Goal: Transaction & Acquisition: Subscribe to service/newsletter

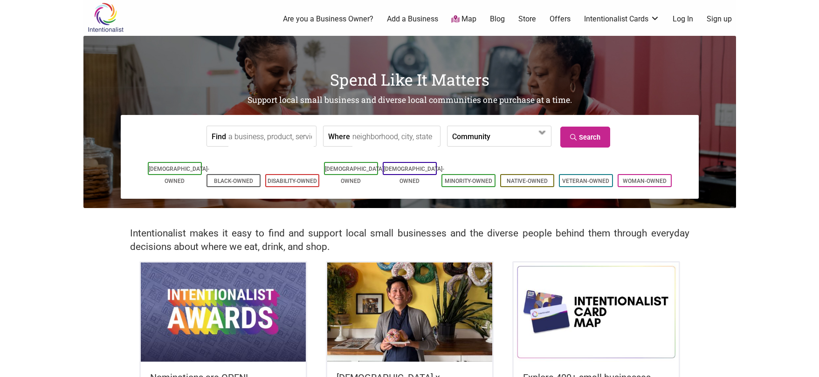
scroll to position [2, 0]
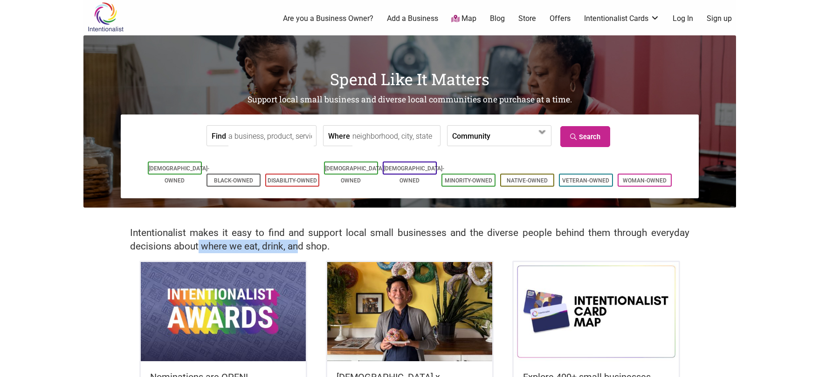
drag, startPoint x: 199, startPoint y: 240, endPoint x: 301, endPoint y: 243, distance: 102.1
click at [301, 243] on h2 "Intentionalist makes it easy to find and support local small businesses and the…" at bounding box center [409, 239] width 559 height 27
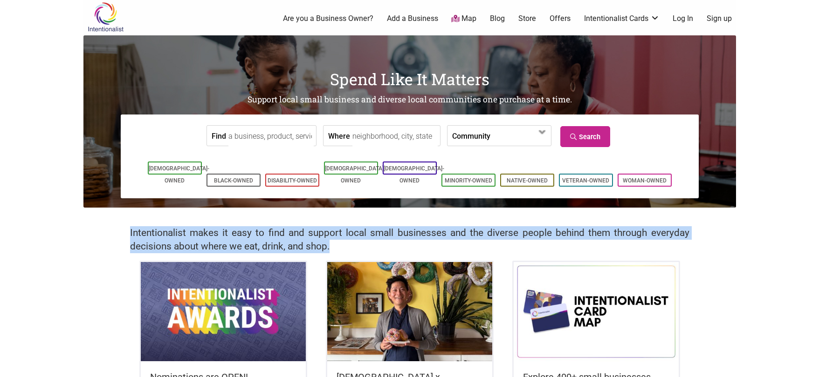
click at [301, 243] on h2 "Intentionalist makes it easy to find and support local small businesses and the…" at bounding box center [409, 239] width 559 height 27
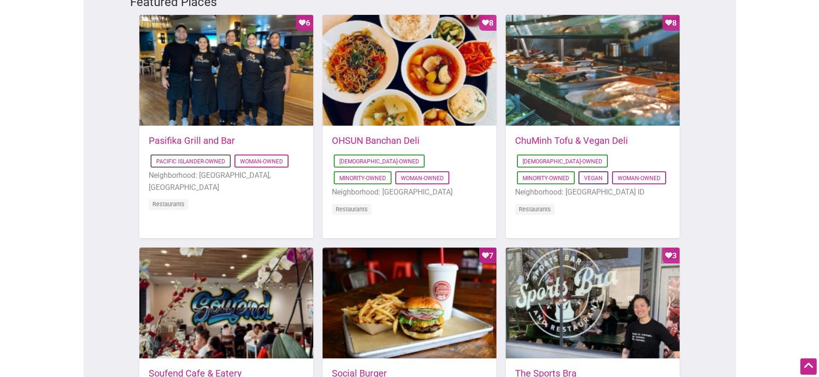
scroll to position [0, 0]
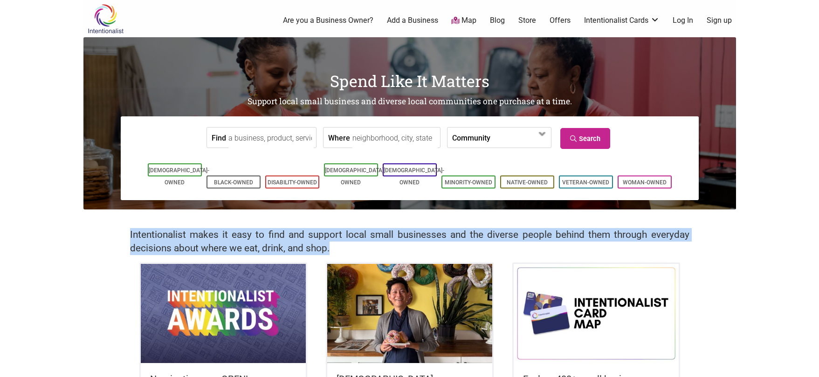
click at [718, 21] on link "Sign up" at bounding box center [719, 20] width 25 height 10
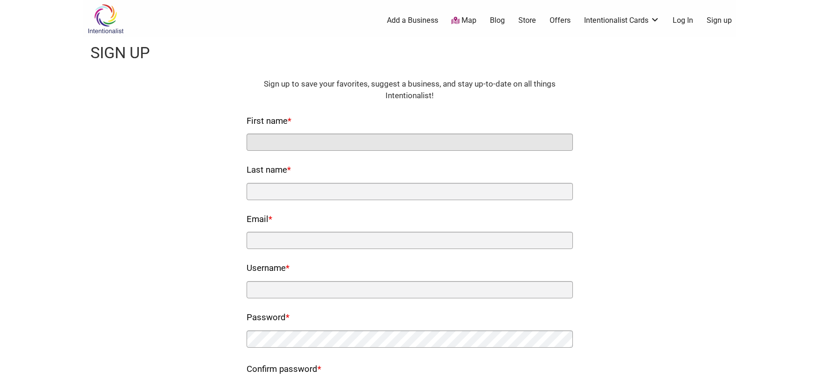
click at [317, 143] on input "First name *" at bounding box center [410, 142] width 326 height 17
type input "Jillian"
type input "Stampher"
type input "[EMAIL_ADDRESS][DOMAIN_NAME]"
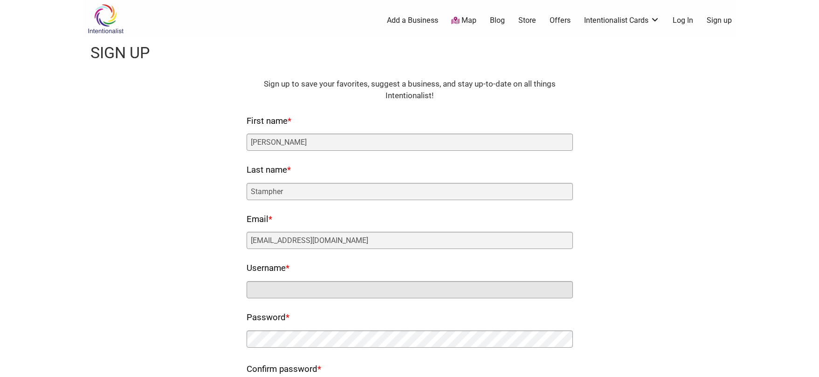
click at [340, 288] on input "Username *" at bounding box center [410, 289] width 326 height 17
type input "[EMAIL_ADDRESS][DOMAIN_NAME]"
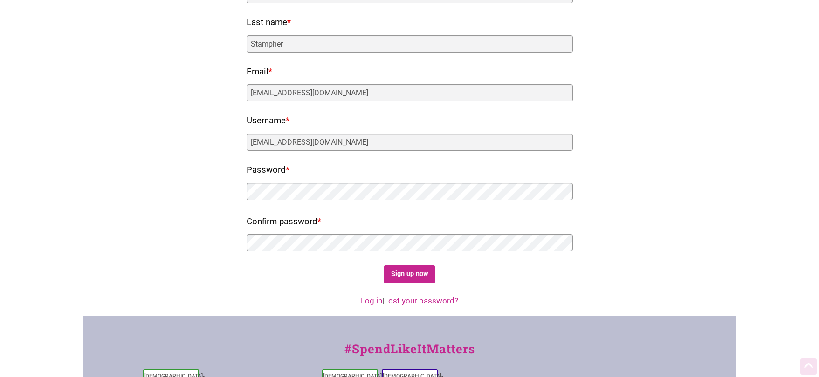
scroll to position [164, 0]
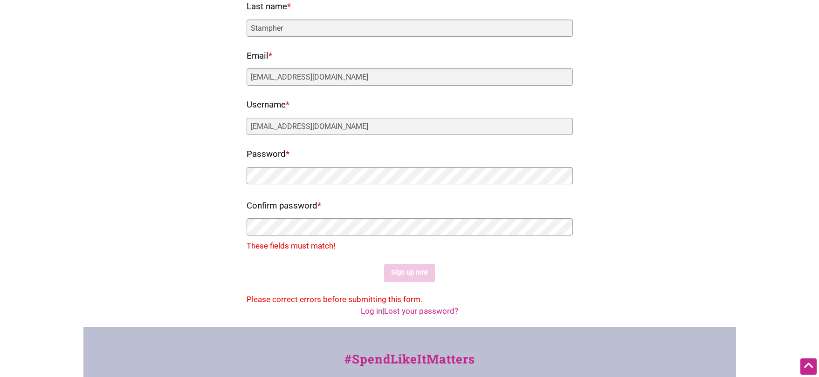
click at [613, 230] on div "Fields marked with an * are required HTML Sign up to save your favorites, sugge…" at bounding box center [410, 110] width 634 height 391
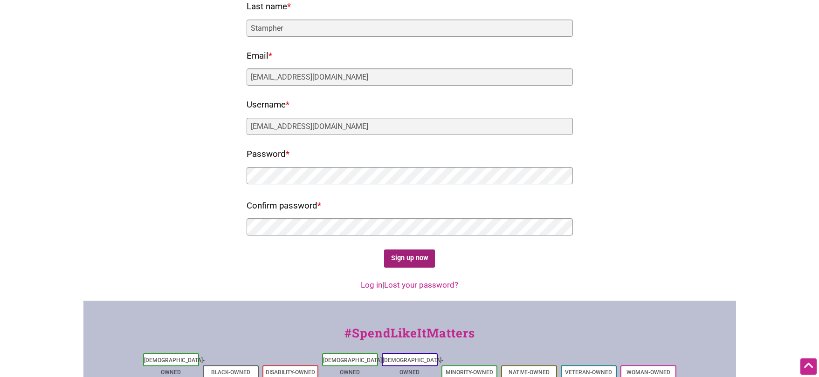
click at [406, 253] on input "Sign up now" at bounding box center [409, 259] width 51 height 18
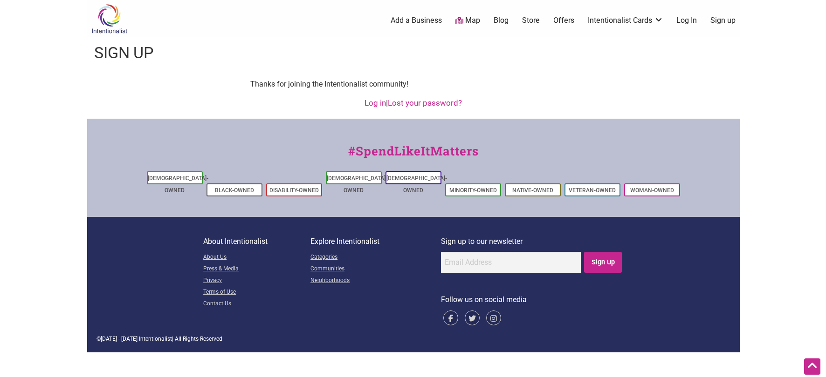
scroll to position [0, 0]
click at [555, 22] on link "Offers" at bounding box center [563, 20] width 21 height 10
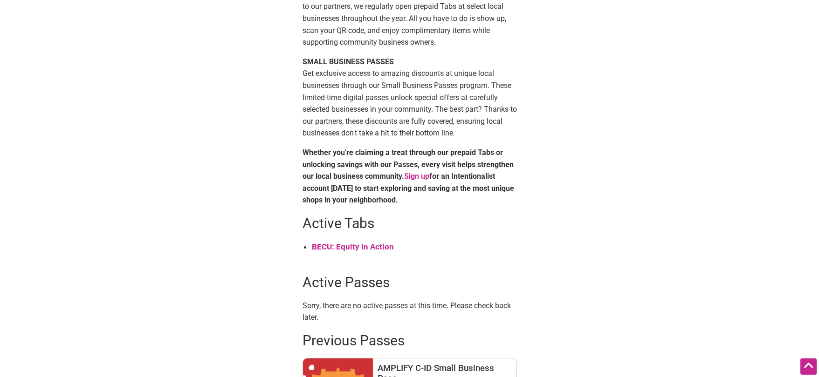
scroll to position [235, 0]
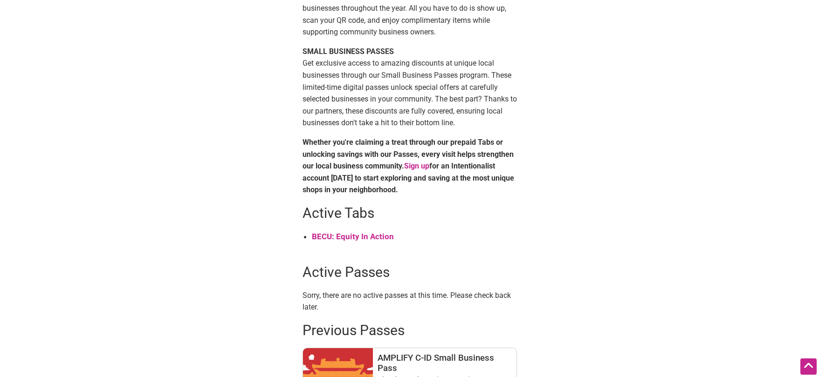
click at [338, 234] on strong "BECU: Equity In Action" at bounding box center [353, 236] width 82 height 9
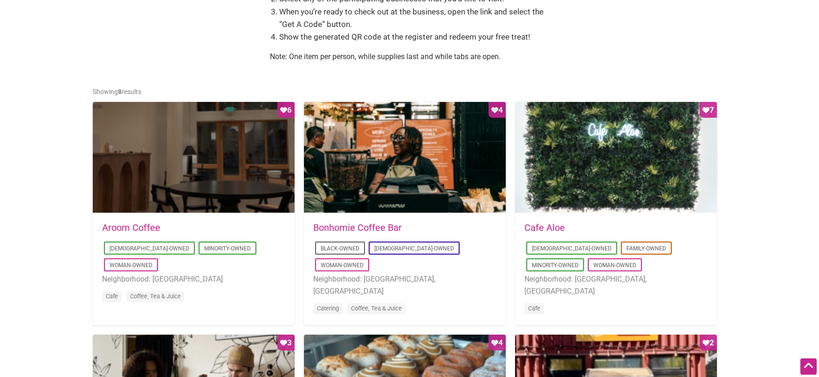
scroll to position [383, 0]
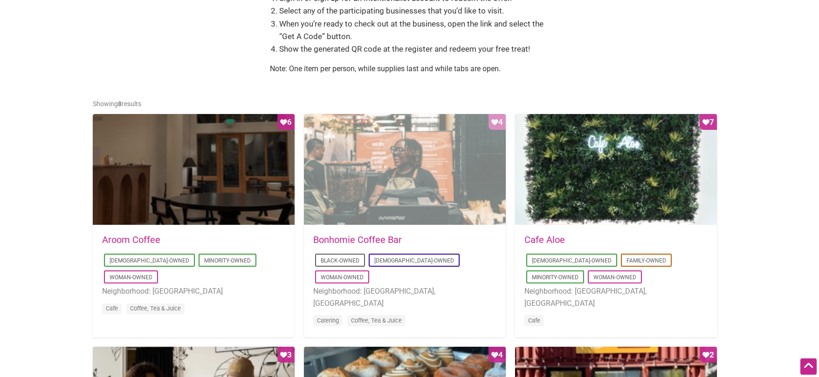
click at [392, 176] on div "Favorite Count 4" at bounding box center [405, 170] width 202 height 112
